Goal: Information Seeking & Learning: Learn about a topic

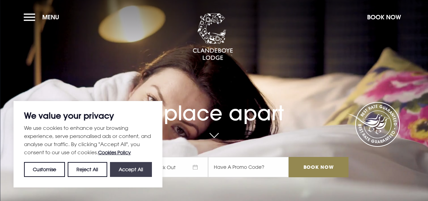
click at [143, 165] on button "Accept All" at bounding box center [131, 169] width 42 height 15
checkbox input "true"
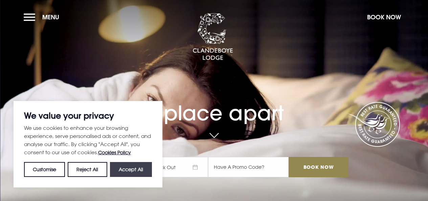
checkbox input "true"
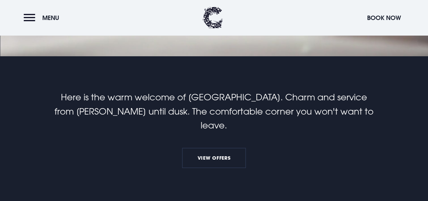
scroll to position [169, 0]
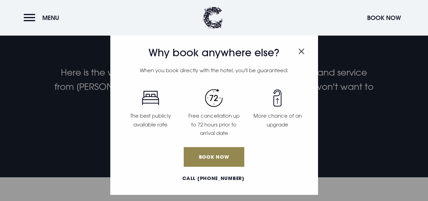
click at [304, 50] on div "Why book anywhere else? When you book directly with the hotel, you'll be guaran…" at bounding box center [214, 114] width 208 height 161
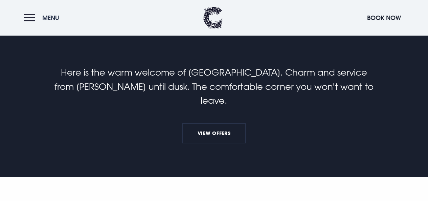
click at [51, 15] on span "Menu" at bounding box center [50, 18] width 17 height 8
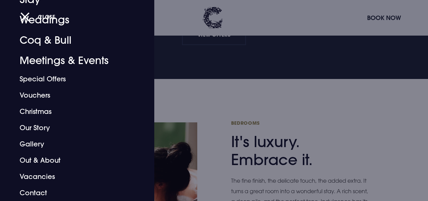
scroll to position [271, 0]
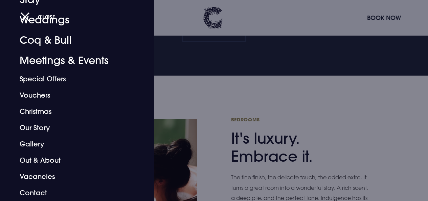
click at [241, 86] on div at bounding box center [214, 100] width 428 height 201
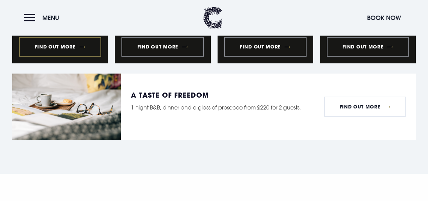
scroll to position [744, 0]
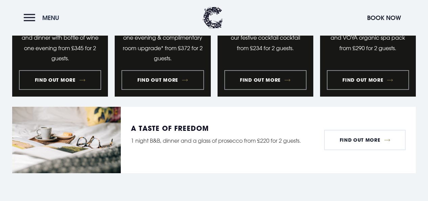
click at [27, 22] on button "Menu" at bounding box center [43, 17] width 39 height 15
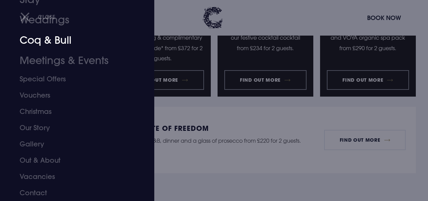
click at [61, 42] on link "Coq & Bull" at bounding box center [73, 40] width 106 height 20
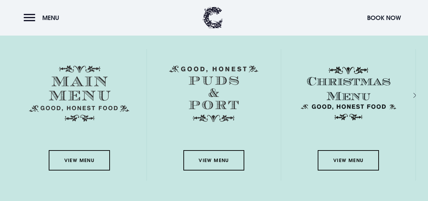
scroll to position [1083, 0]
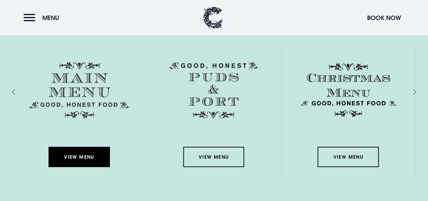
click at [86, 151] on link "View Menu" at bounding box center [79, 157] width 61 height 20
click at [84, 155] on link "View Menu" at bounding box center [79, 157] width 61 height 20
